Goal: Task Accomplishment & Management: Manage account settings

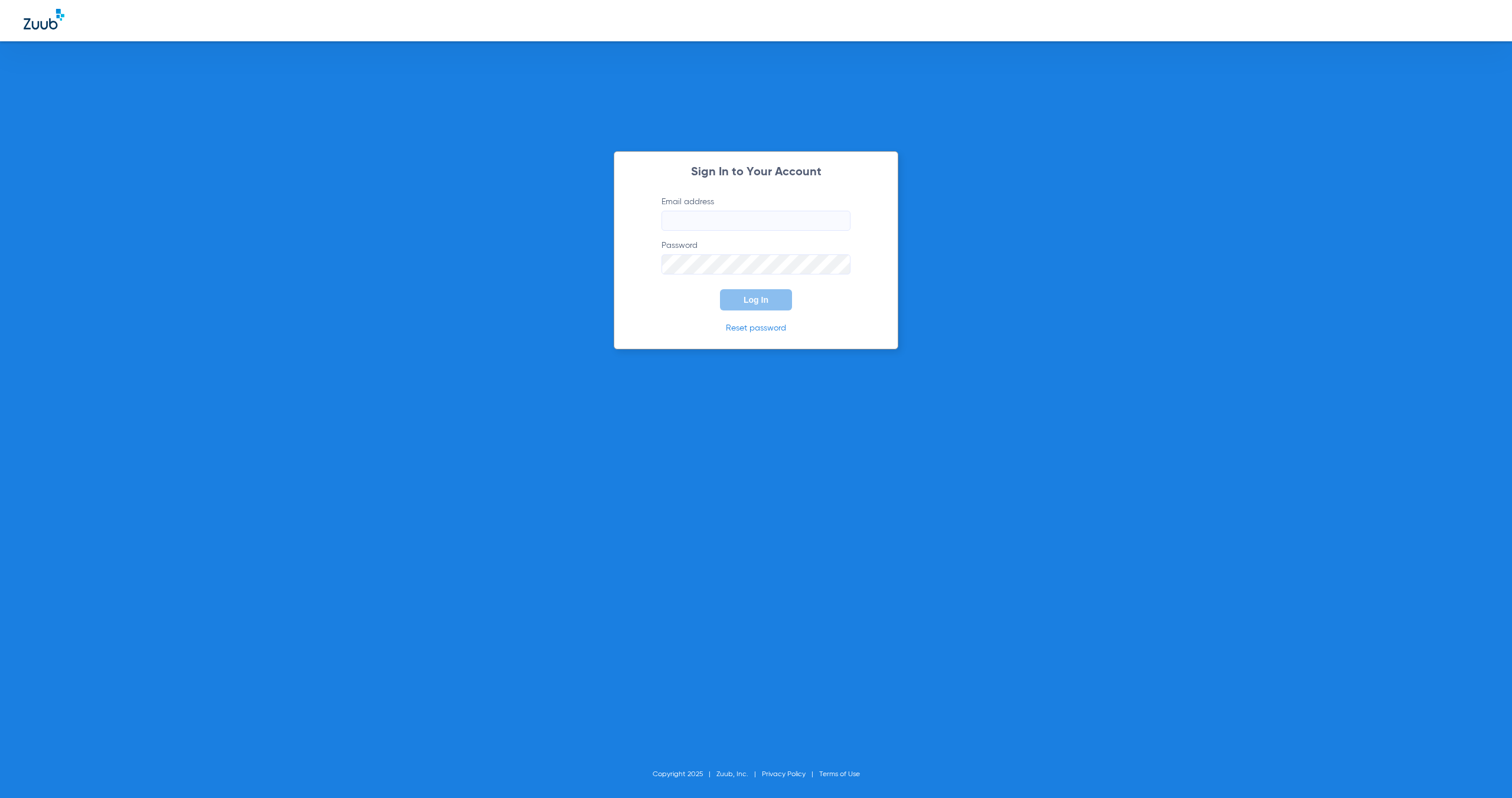
type input "[EMAIL_ADDRESS][DOMAIN_NAME]"
click at [767, 306] on button "Log In" at bounding box center [756, 300] width 72 height 21
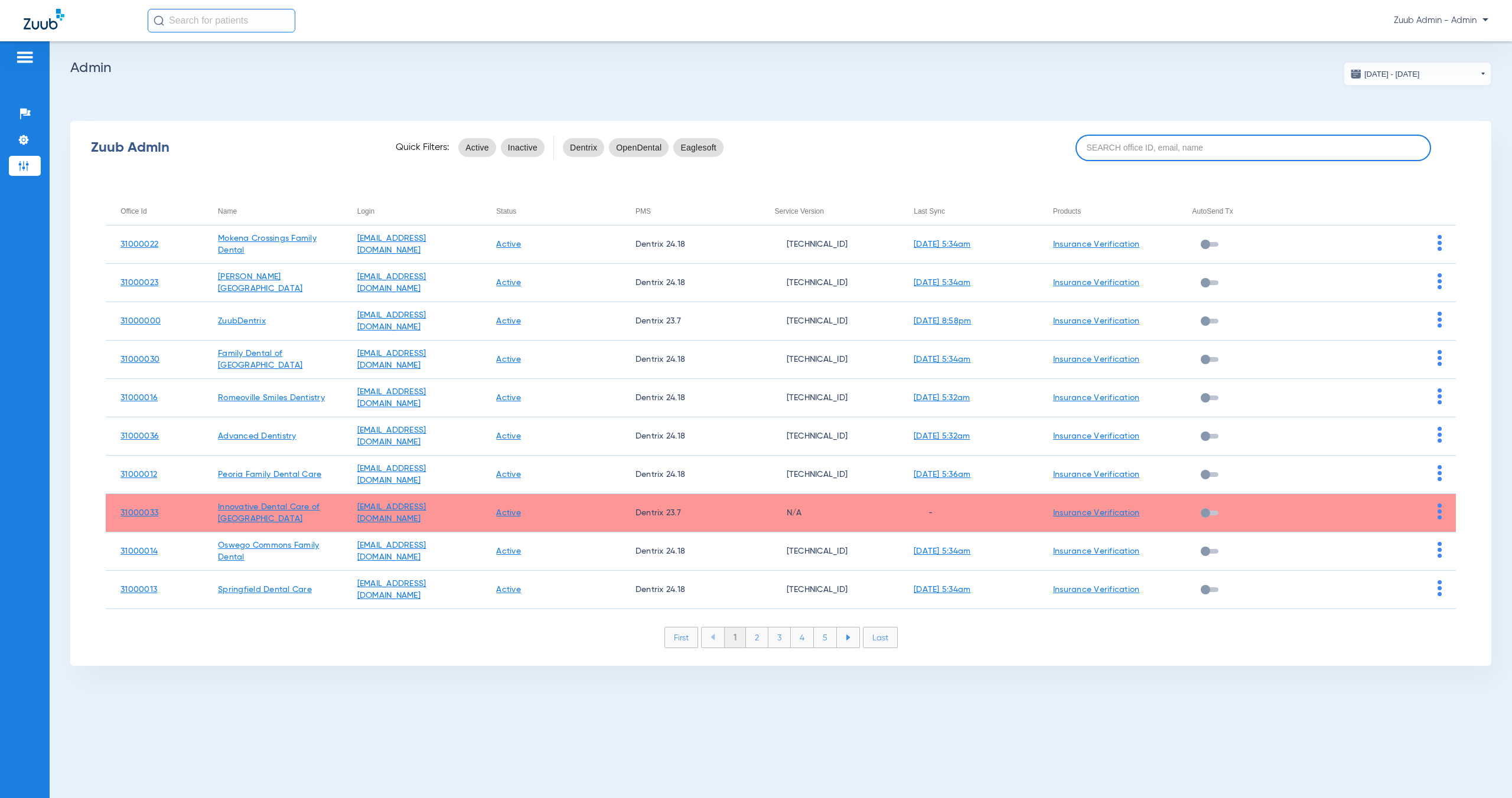
click at [1133, 149] on input at bounding box center [1254, 148] width 356 height 27
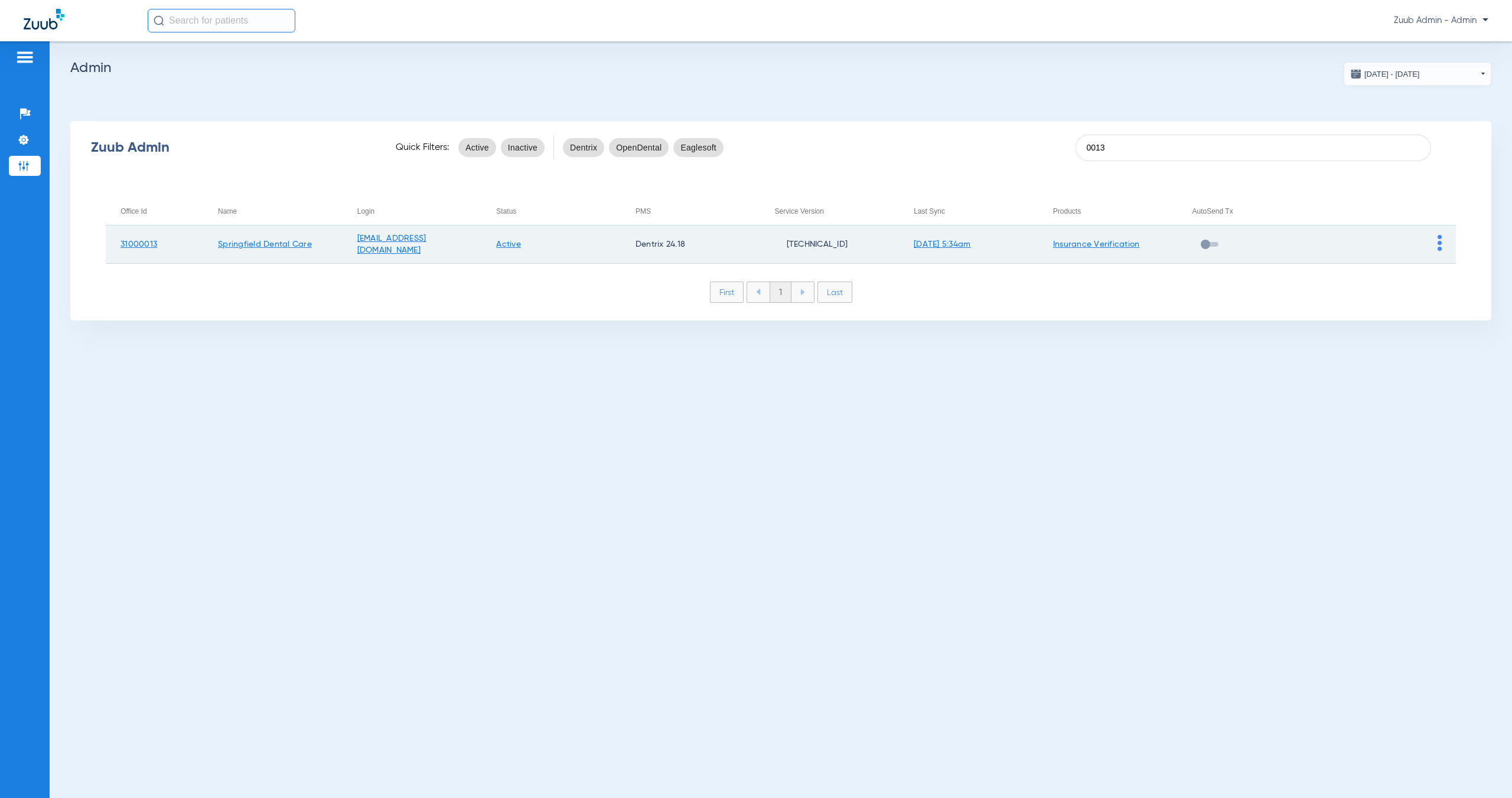
type input "0013"
click at [1440, 247] on img at bounding box center [1439, 242] width 4 height 16
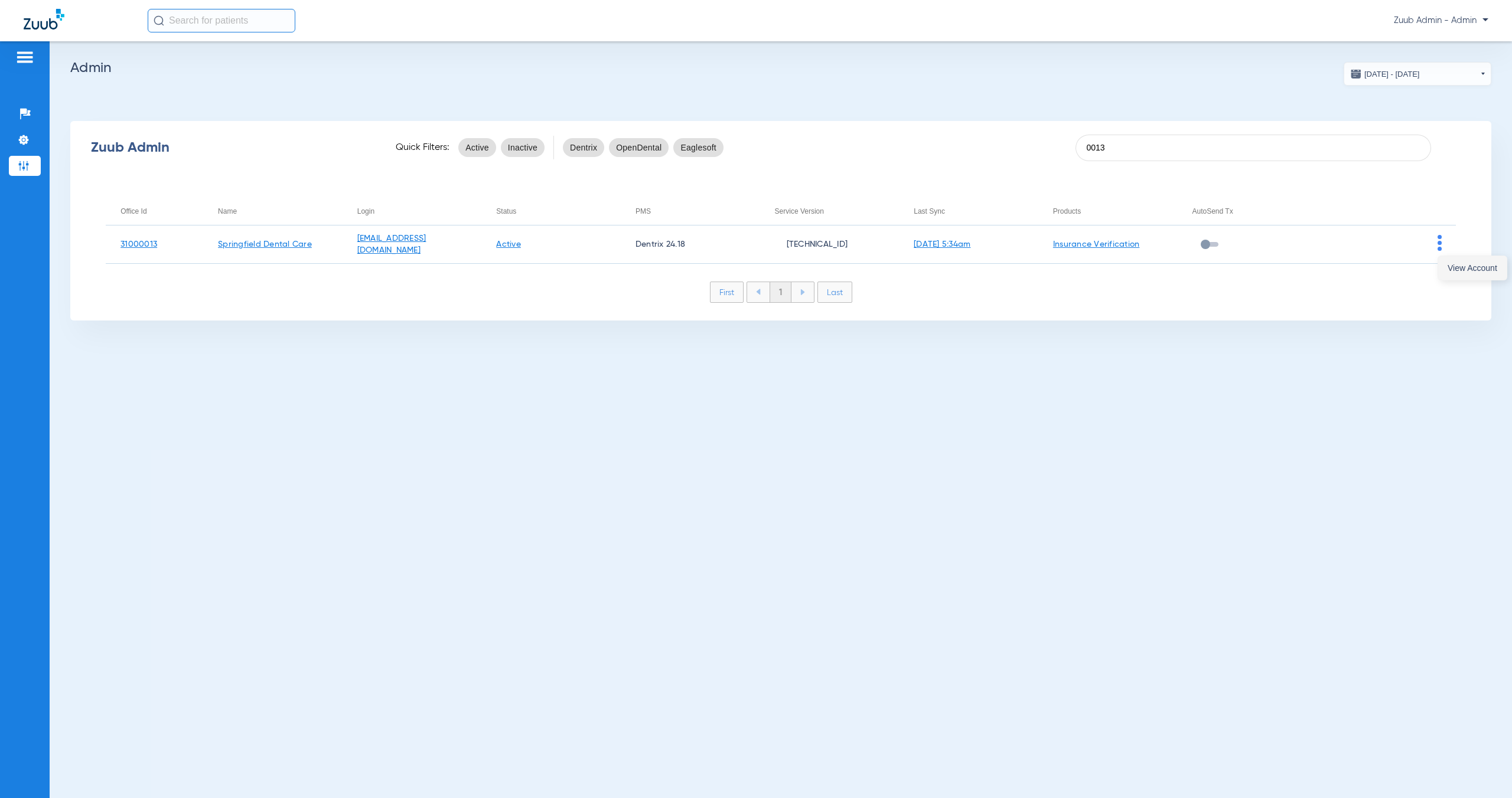
click at [1450, 265] on span "View Account" at bounding box center [1473, 268] width 50 height 8
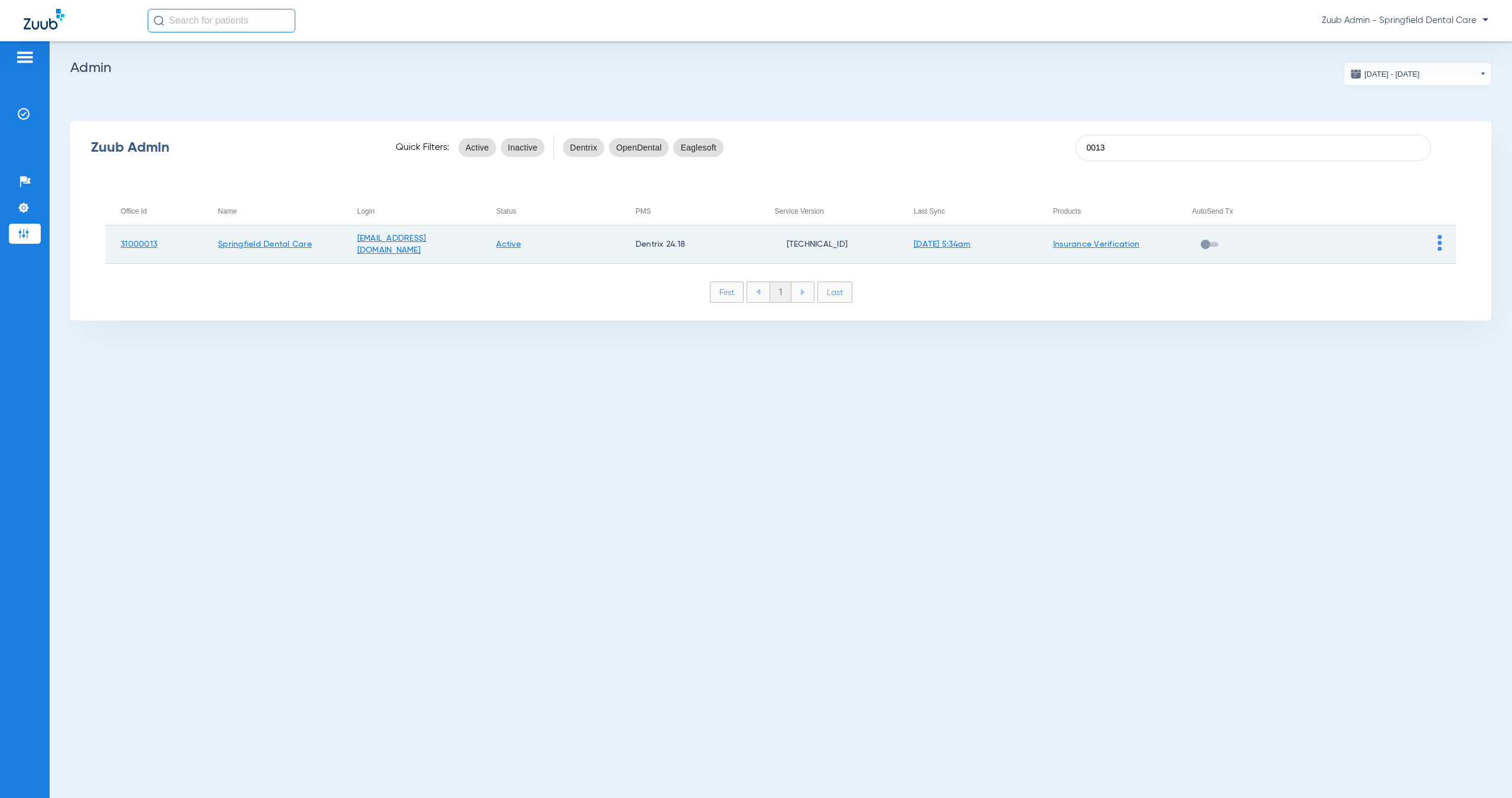
click at [1441, 244] on img at bounding box center [1439, 242] width 4 height 16
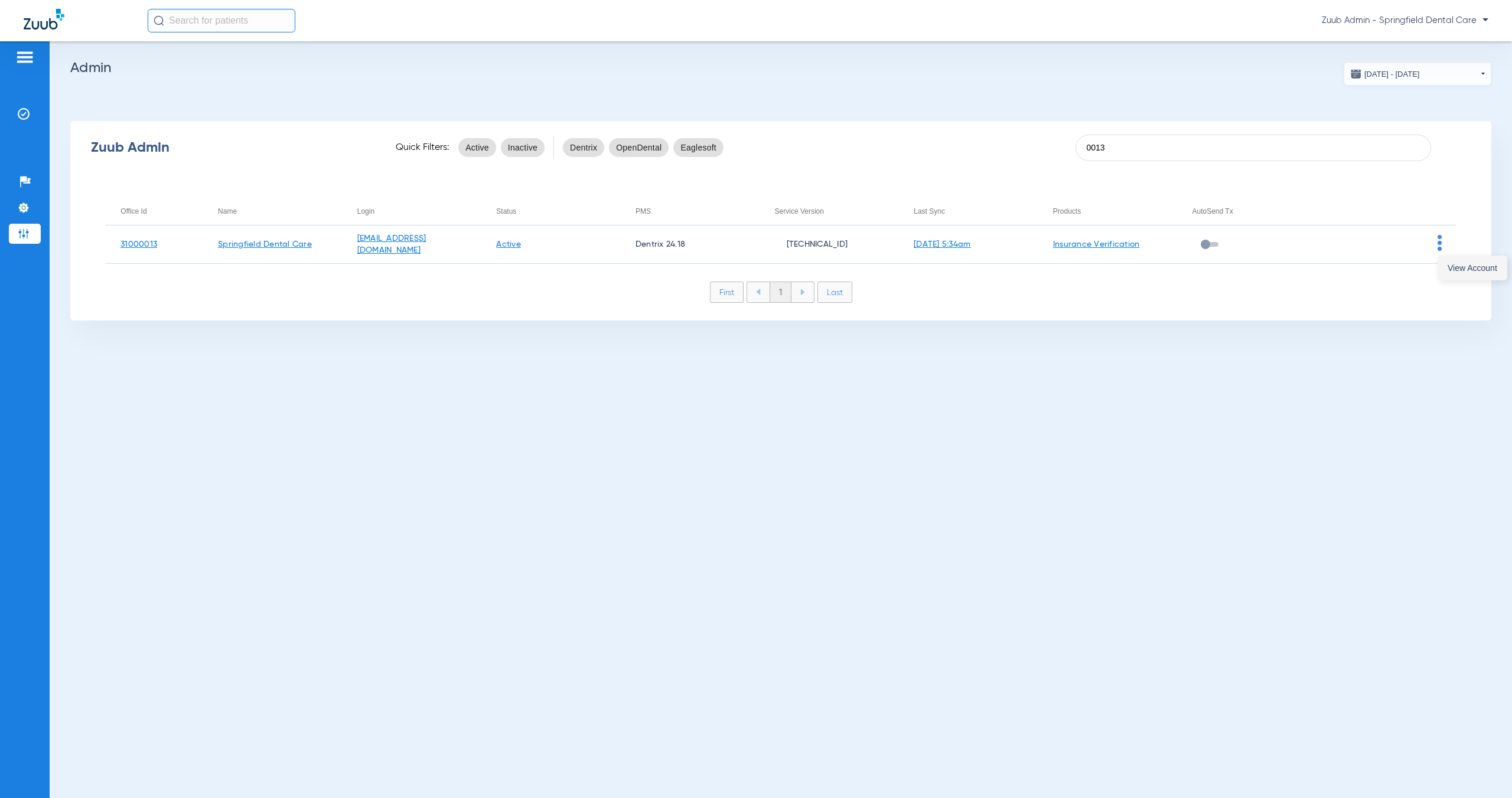
click at [1457, 264] on span "View Account" at bounding box center [1473, 268] width 50 height 8
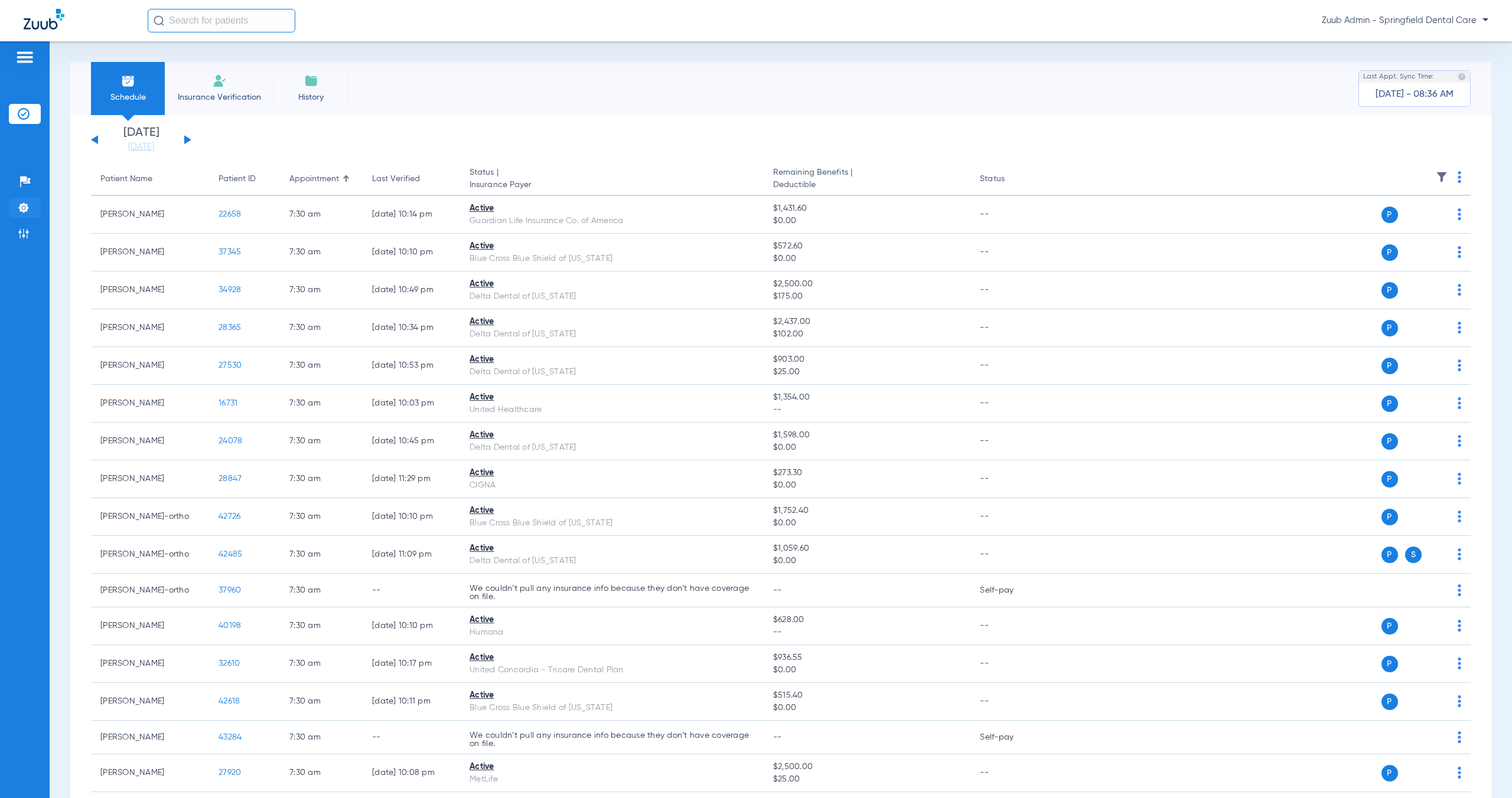
click at [24, 214] on li "Settings" at bounding box center [25, 208] width 32 height 20
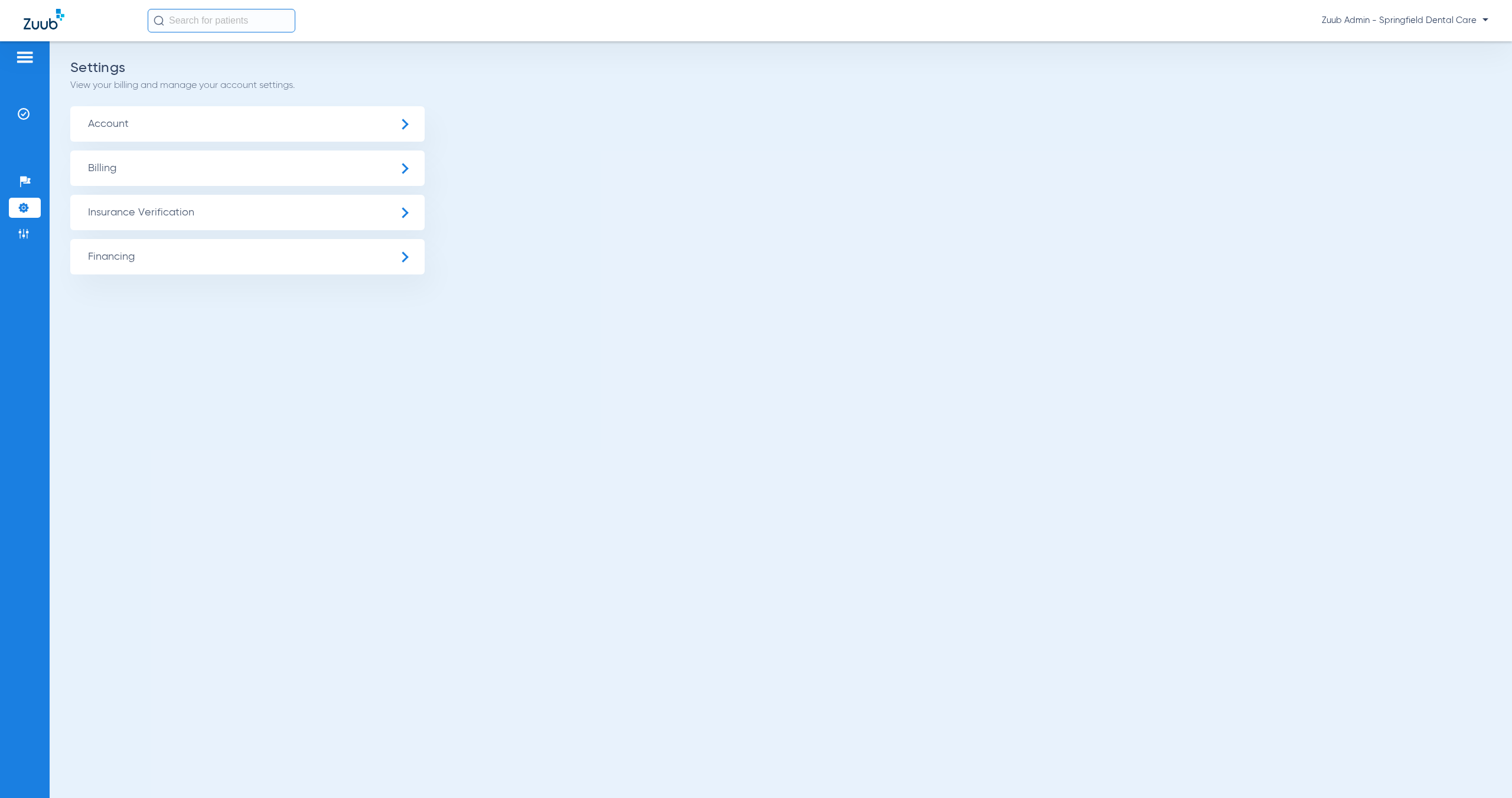
click at [141, 212] on span "Insurance Verification" at bounding box center [247, 213] width 355 height 36
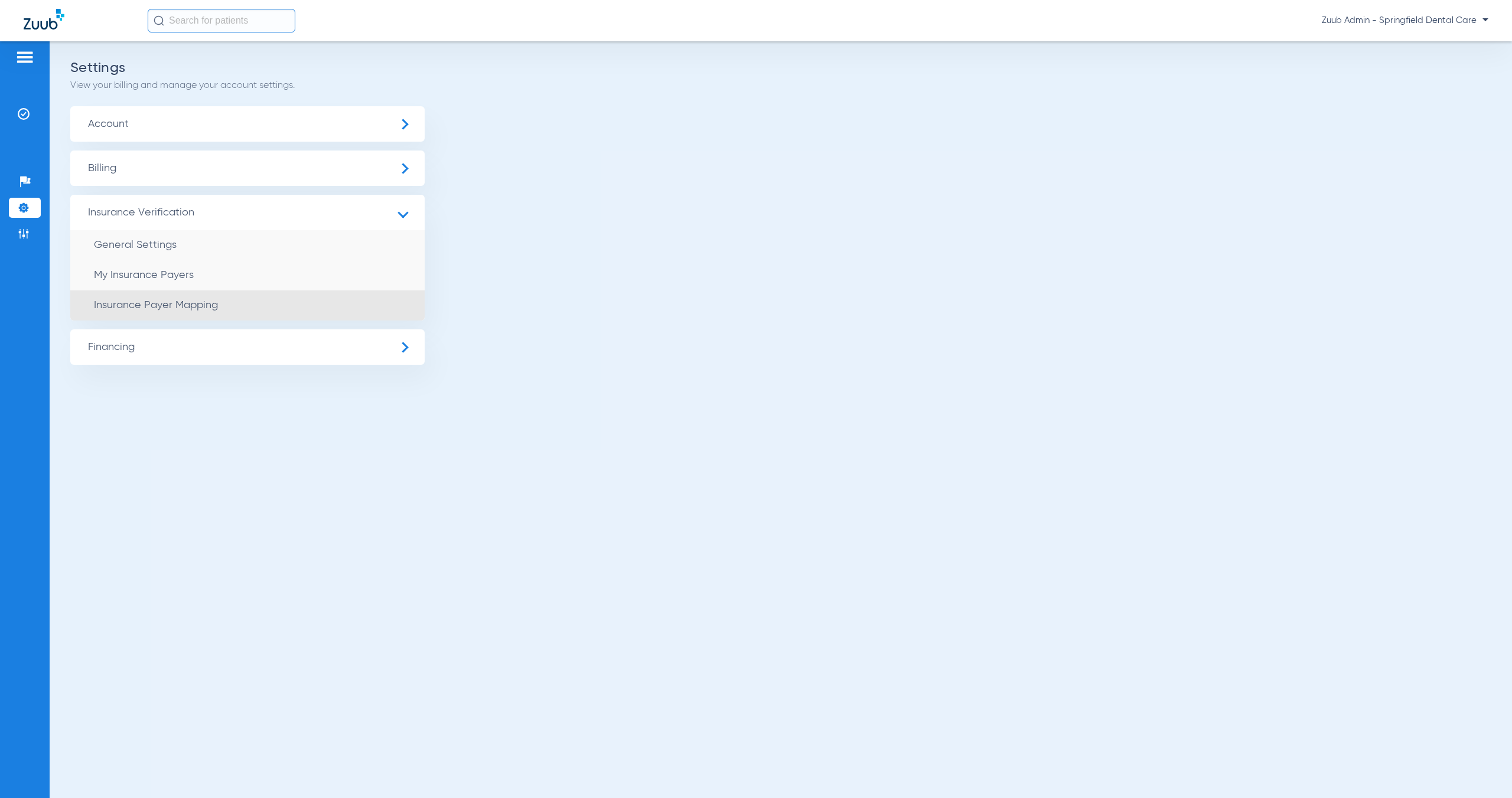
click at [264, 300] on li "Insurance Payer Mapping" at bounding box center [247, 305] width 355 height 30
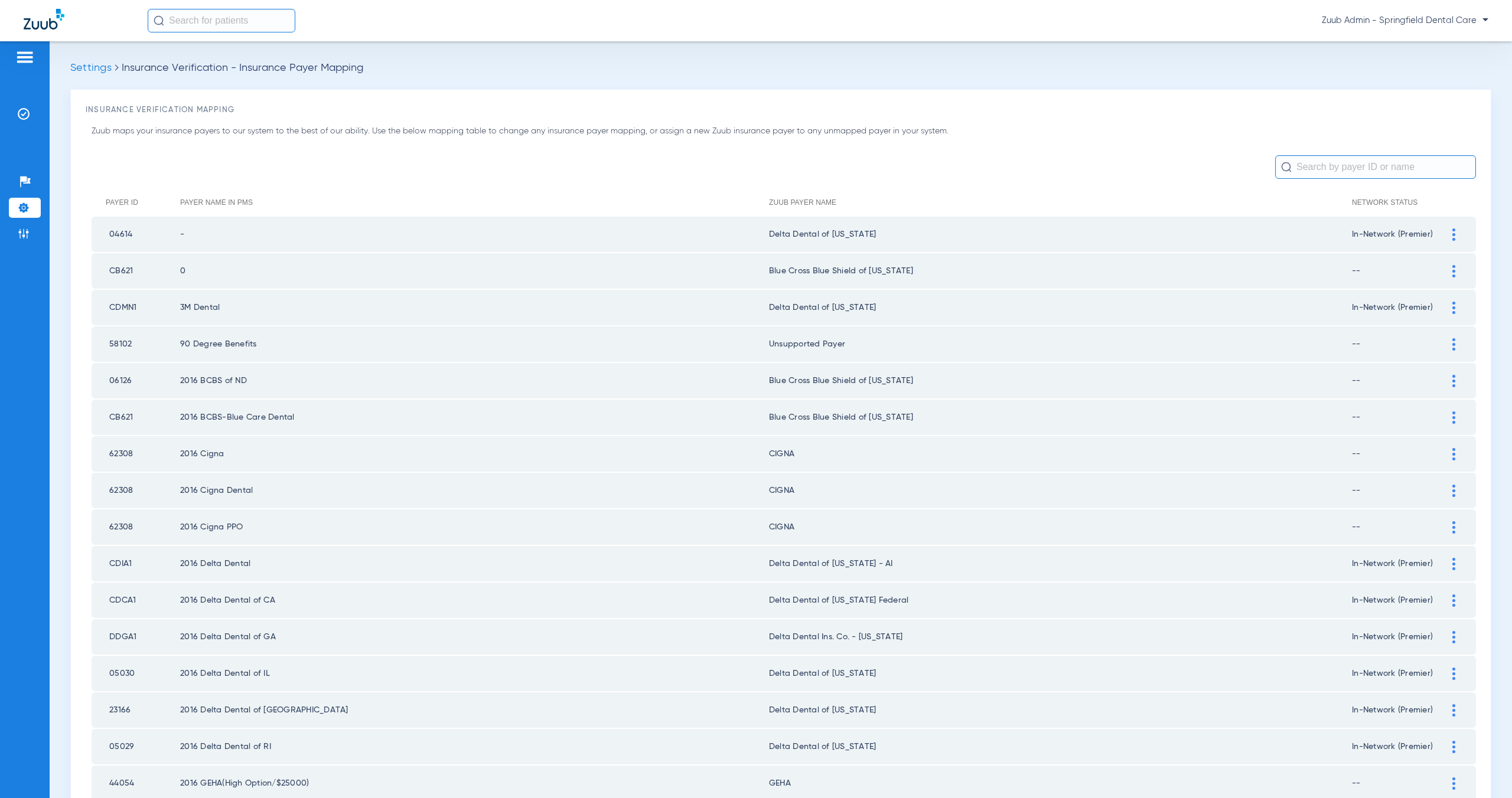
click at [1355, 166] on input "text" at bounding box center [1375, 167] width 201 height 24
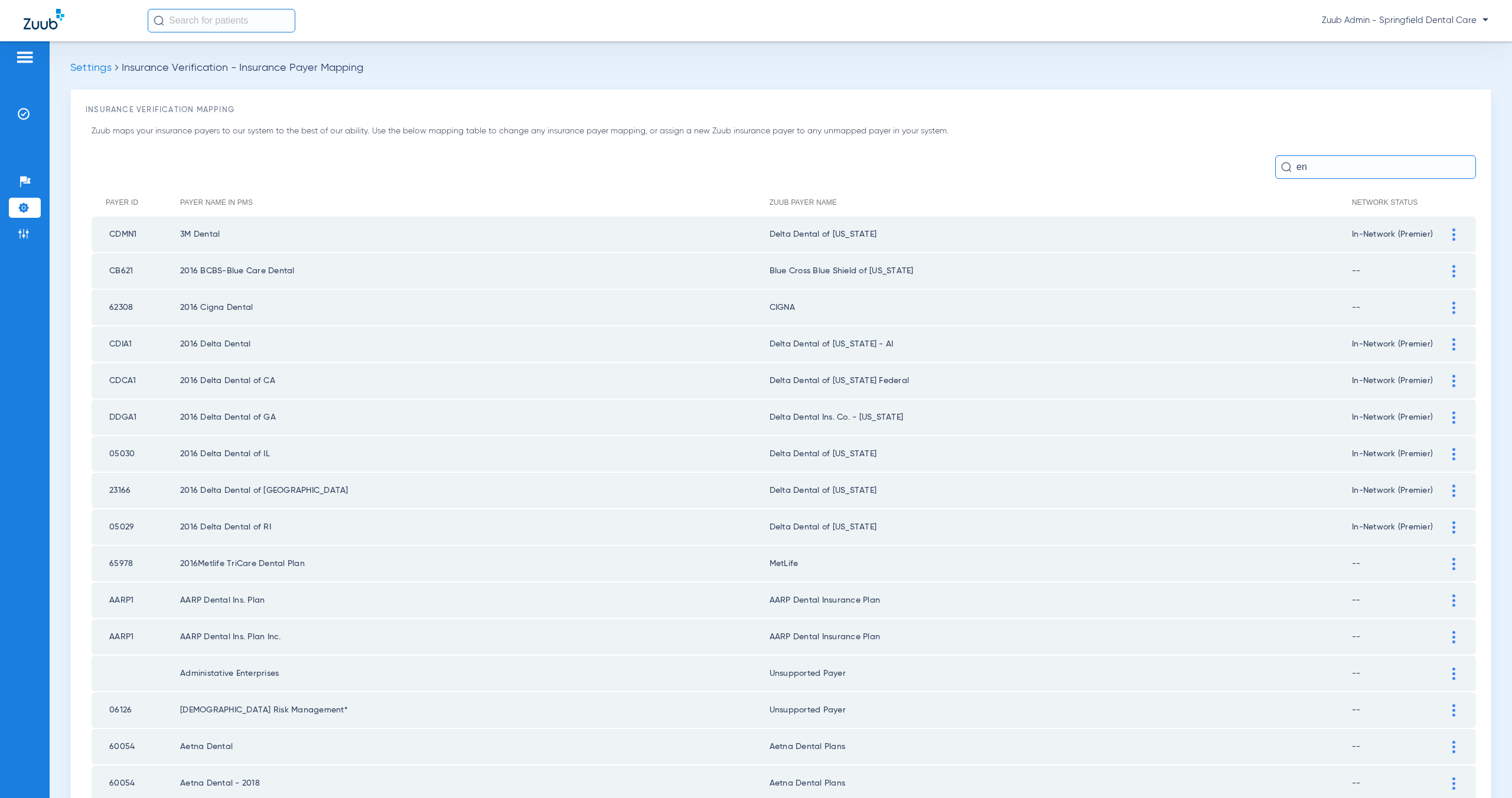
type input "e"
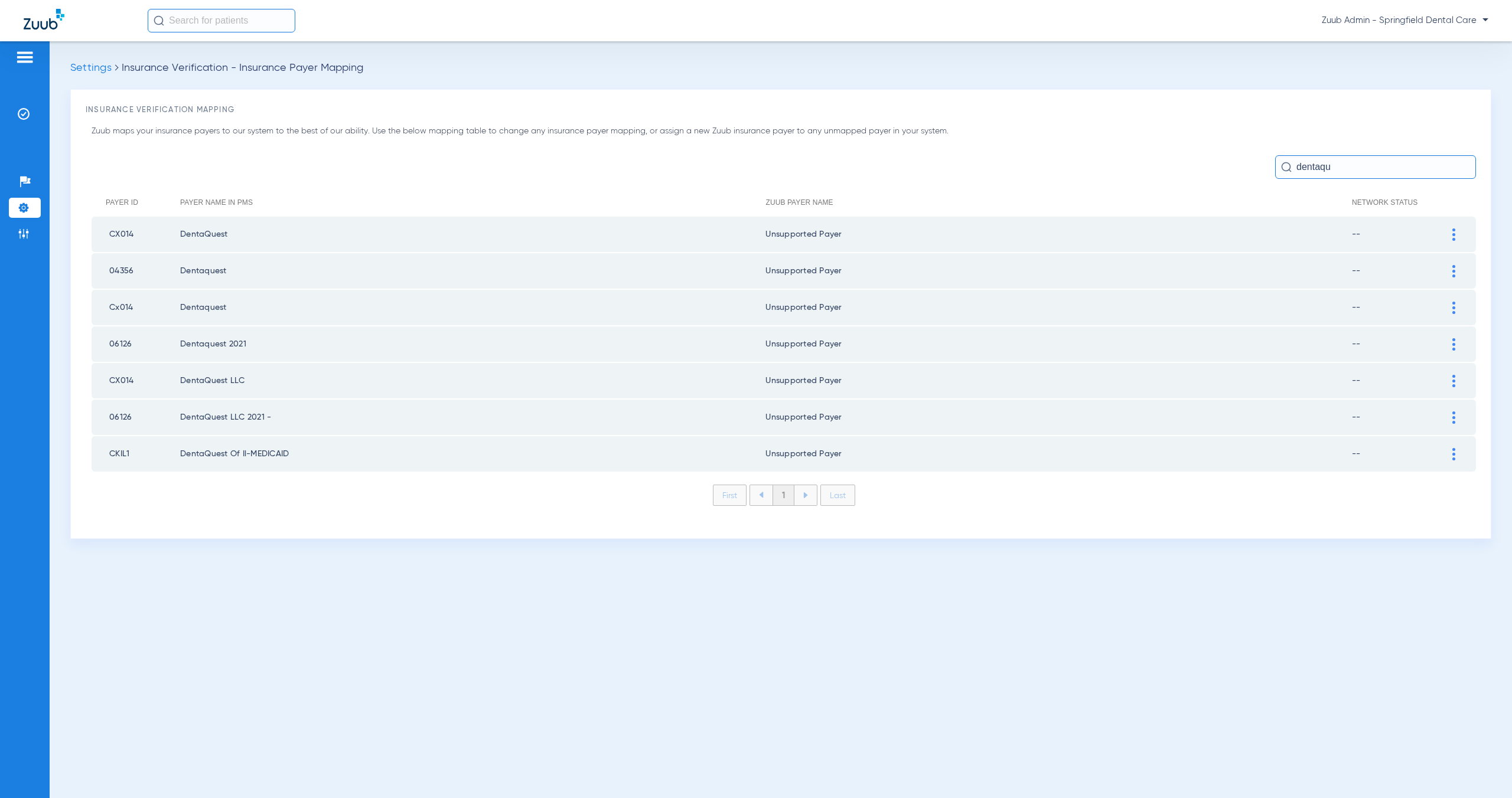
type input "dentaqu"
drag, startPoint x: 1334, startPoint y: 168, endPoint x: 1276, endPoint y: 161, distance: 58.4
click at [1276, 161] on input "dentaqu" at bounding box center [1375, 167] width 201 height 24
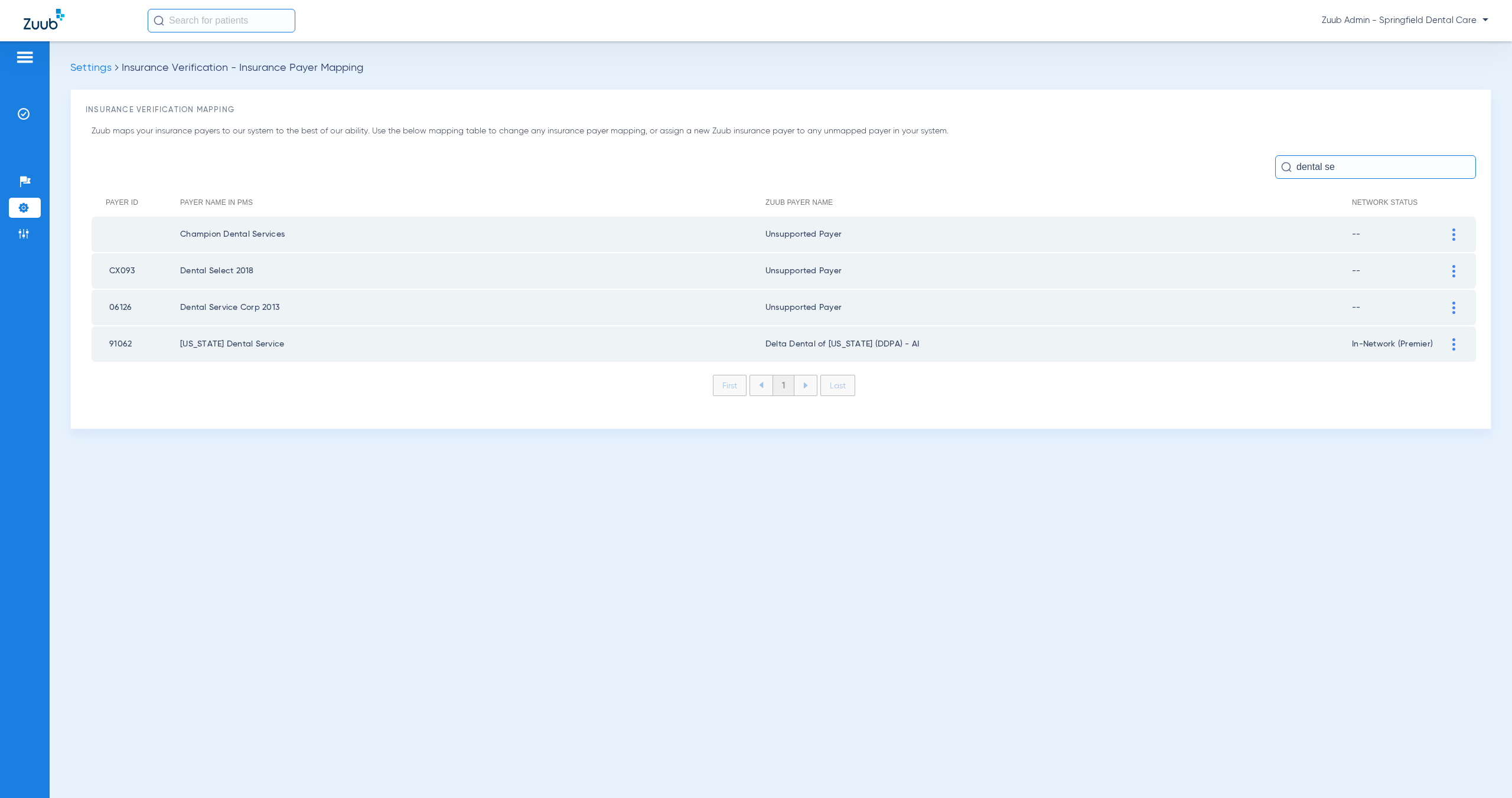
type input "dental se"
click at [1455, 270] on div at bounding box center [1454, 271] width 20 height 12
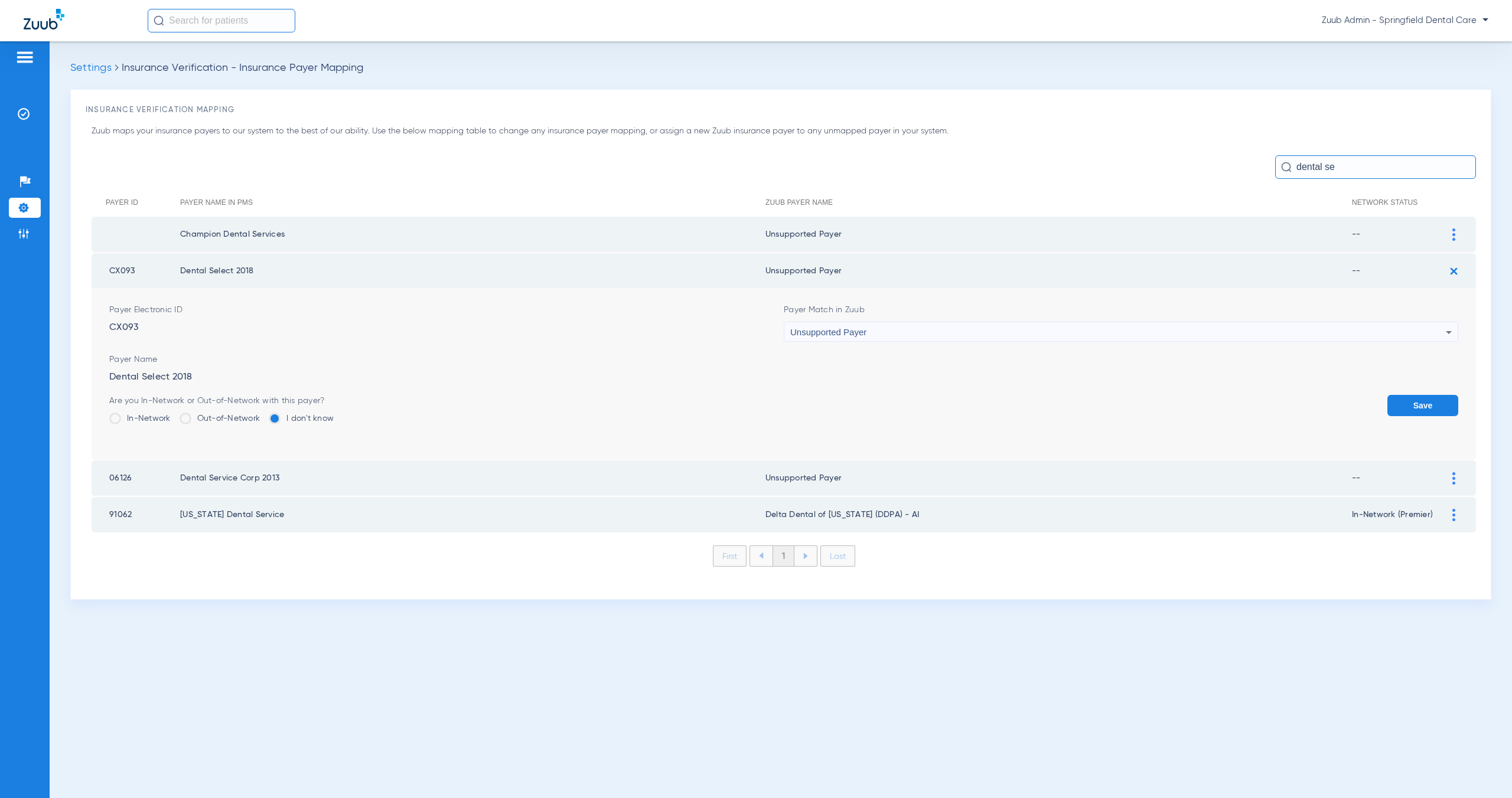
click at [813, 328] on span "Unsupported Payer" at bounding box center [828, 332] width 76 height 10
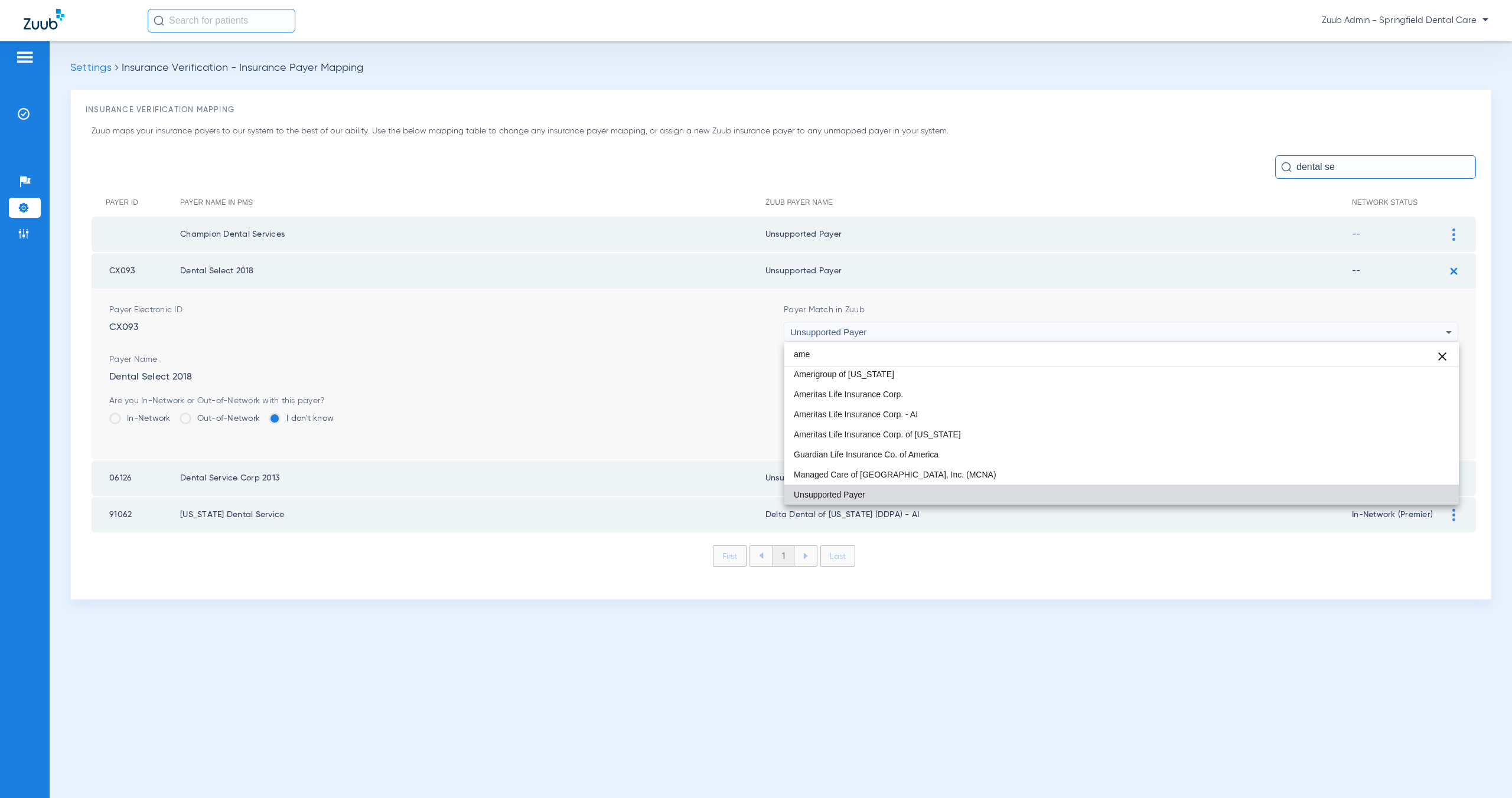
scroll to position [83, 0]
type input "amer"
drag, startPoint x: 925, startPoint y: 397, endPoint x: 990, endPoint y: 399, distance: 65.0
click at [925, 397] on mat-option "Ameritas Life Insurance Corp." at bounding box center [1122, 395] width 675 height 20
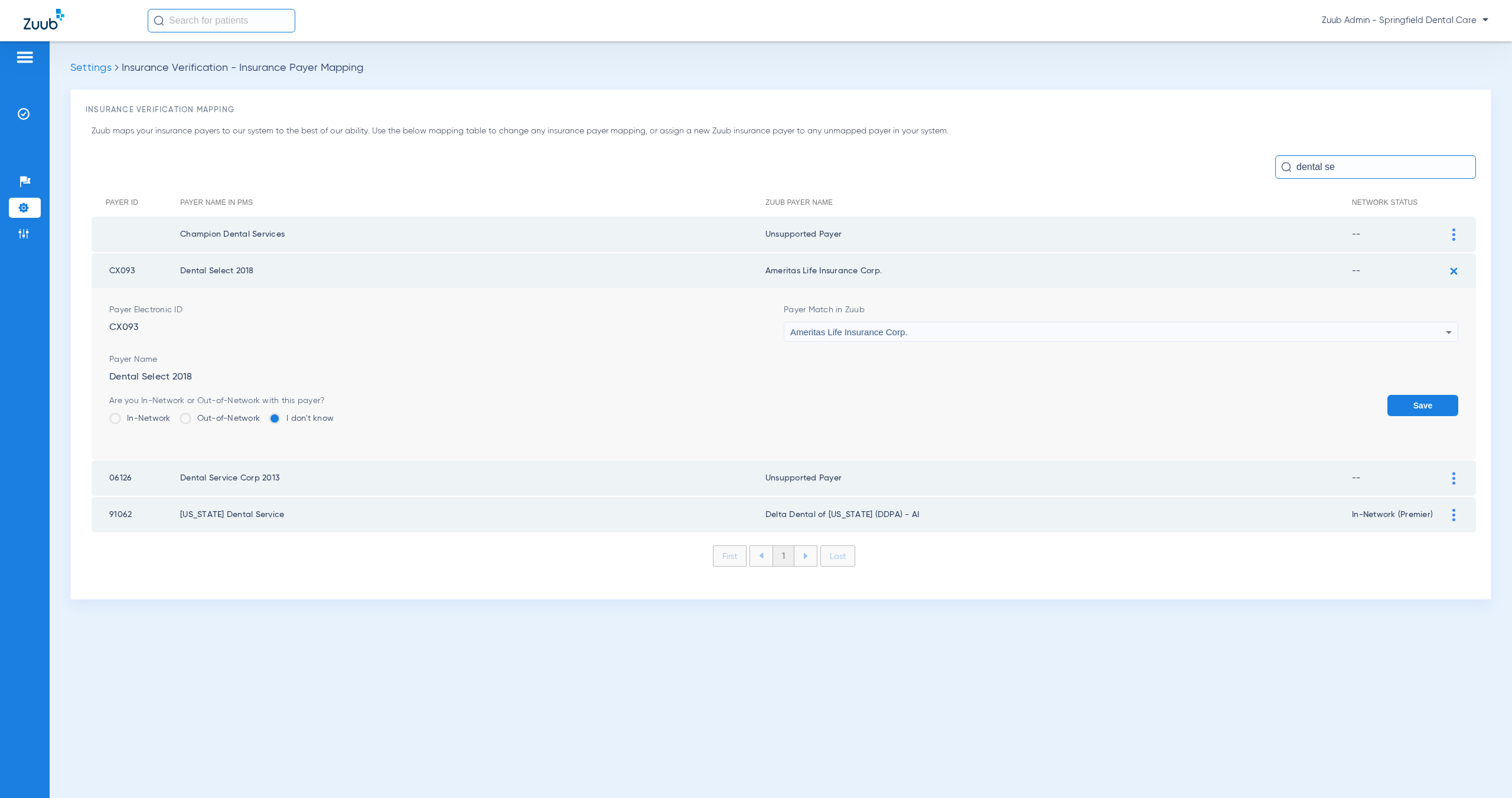
click at [1443, 403] on button "Save" at bounding box center [1422, 405] width 71 height 21
